Goal: Transaction & Acquisition: Subscribe to service/newsletter

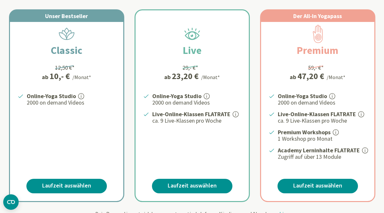
scroll to position [127, 0]
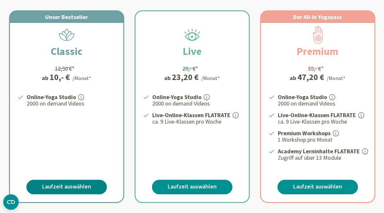
click at [82, 182] on link "Laufzeit auswählen" at bounding box center [66, 186] width 81 height 14
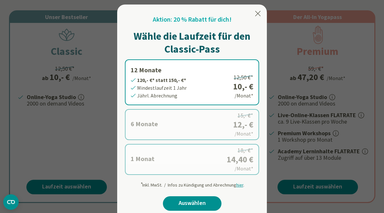
click at [155, 156] on label "1 Monat 14,40 €* statt 18,- €* Mindestlaufzeit 1 Monat Monatl. Abrechnung 18,- …" at bounding box center [192, 159] width 134 height 31
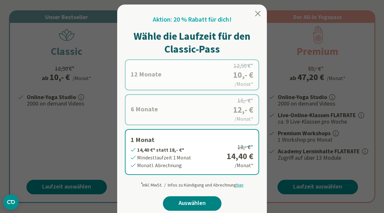
click at [204, 201] on link "Auswählen" at bounding box center [192, 203] width 59 height 14
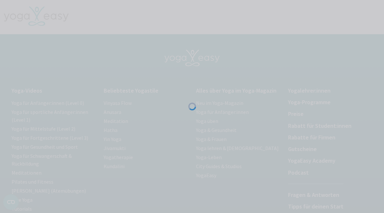
scroll to position [143, 0]
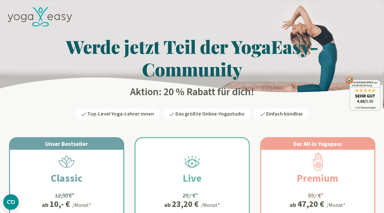
click at [40, 15] on icon at bounding box center [40, 17] width 64 height 20
